Goal: Navigation & Orientation: Find specific page/section

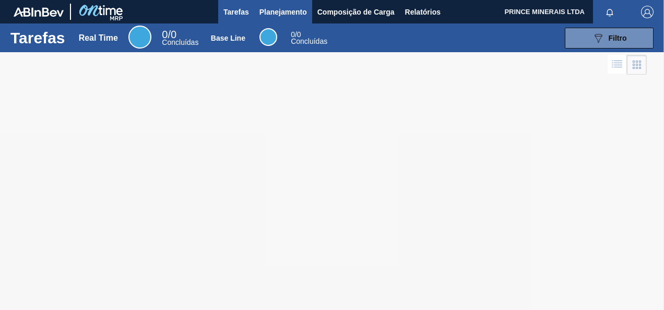
click at [270, 13] on span "Planejamento" at bounding box center [283, 12] width 48 height 13
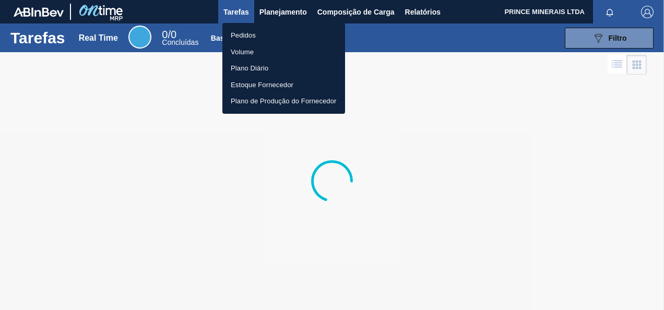
click at [253, 32] on li "Pedidos" at bounding box center [283, 35] width 123 height 17
